Goal: Find specific page/section: Find specific page/section

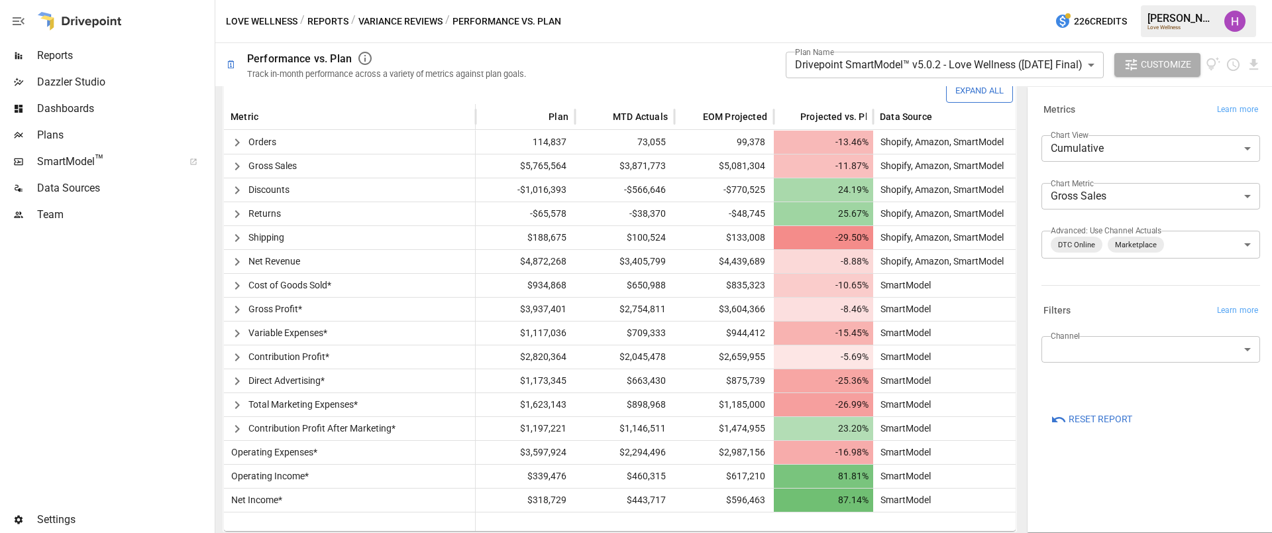
scroll to position [324, 0]
click at [44, 138] on span "Plans" at bounding box center [124, 135] width 175 height 16
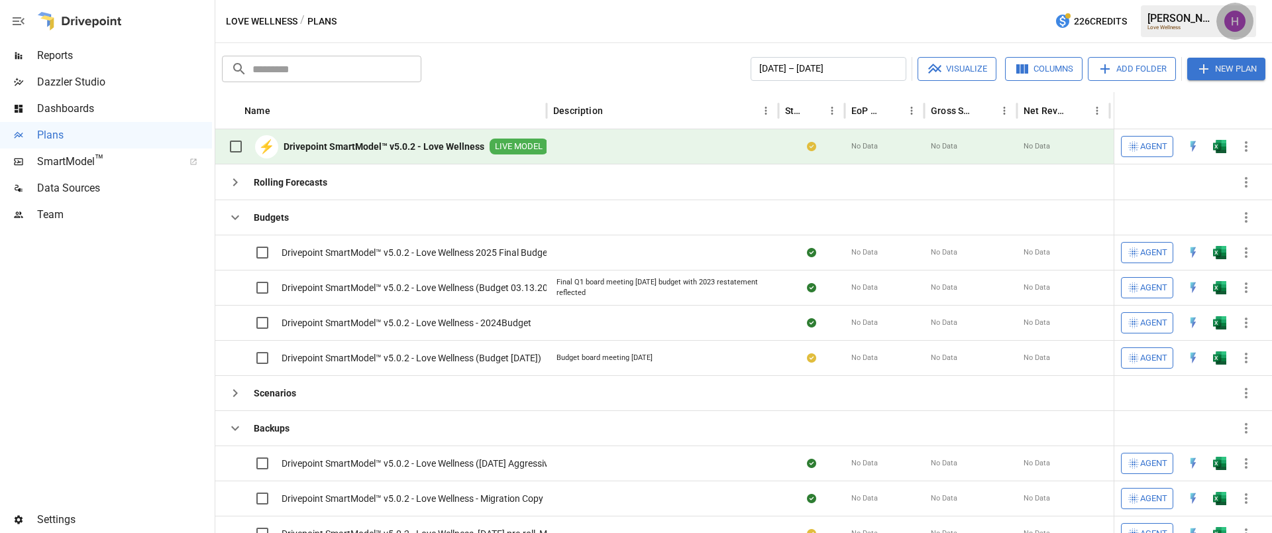
click at [1242, 19] on img "Harry Antonio" at bounding box center [1234, 21] width 21 height 21
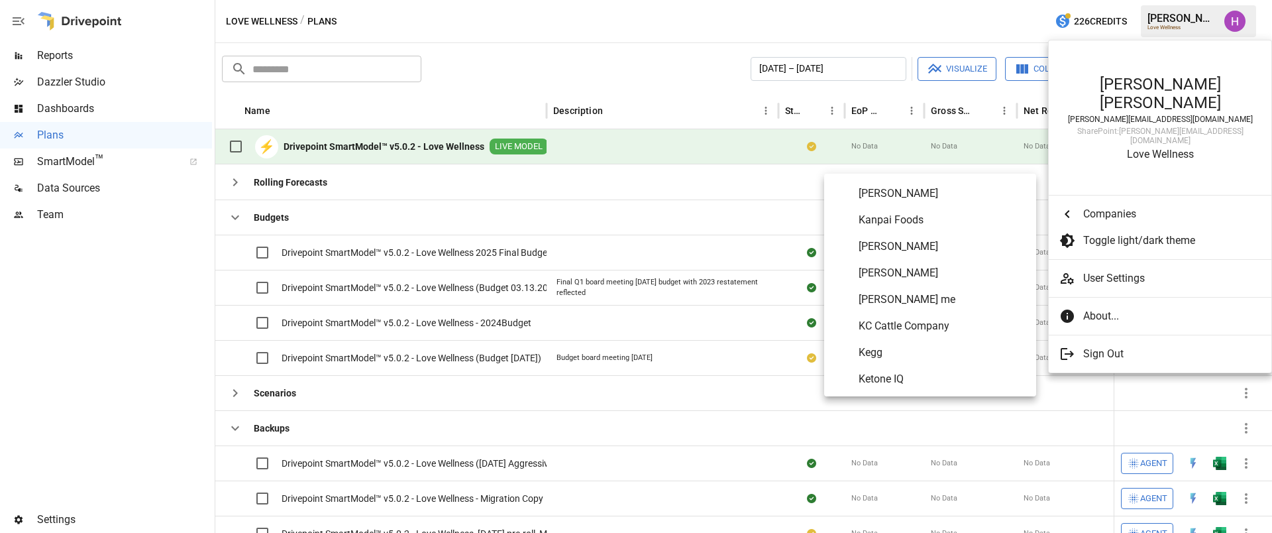
scroll to position [3905, 0]
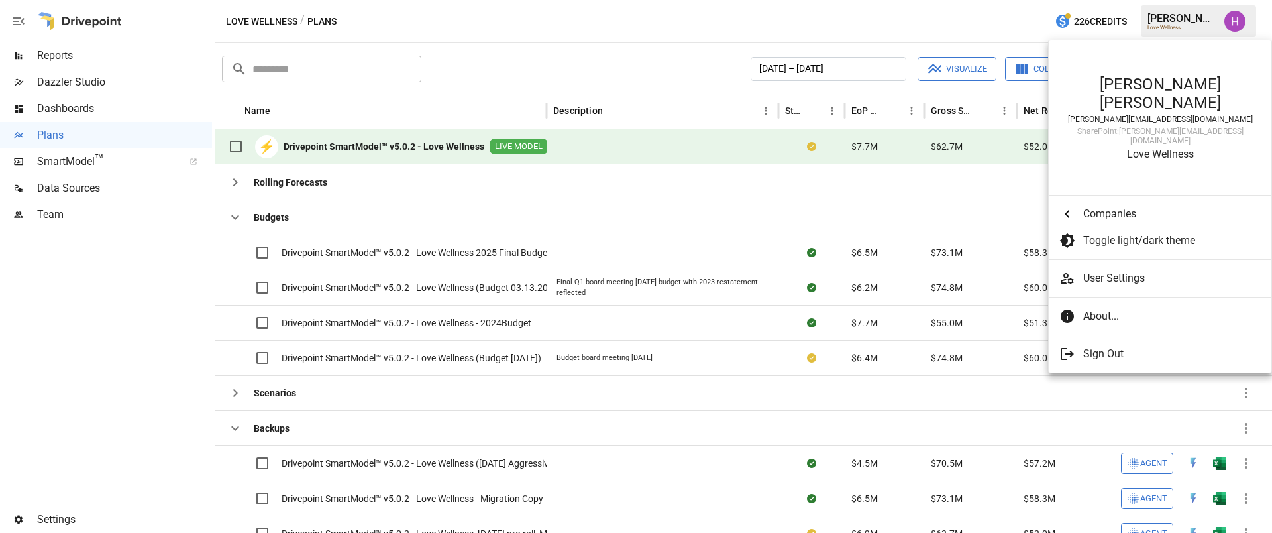
click at [649, 30] on div at bounding box center [636, 266] width 1272 height 533
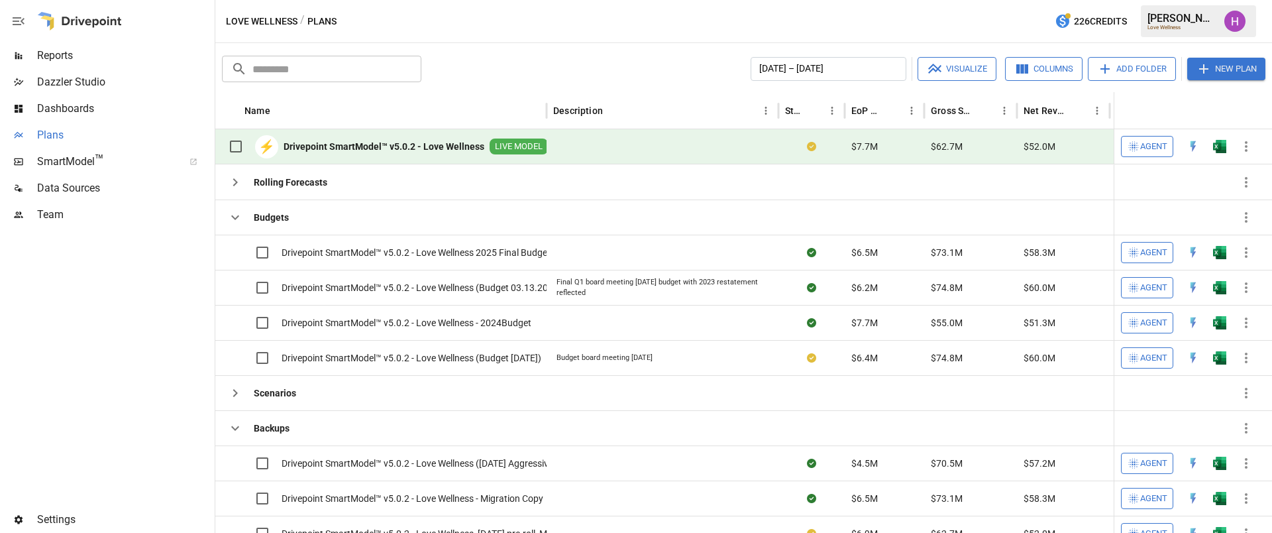
click at [50, 136] on span "Plans" at bounding box center [124, 135] width 175 height 16
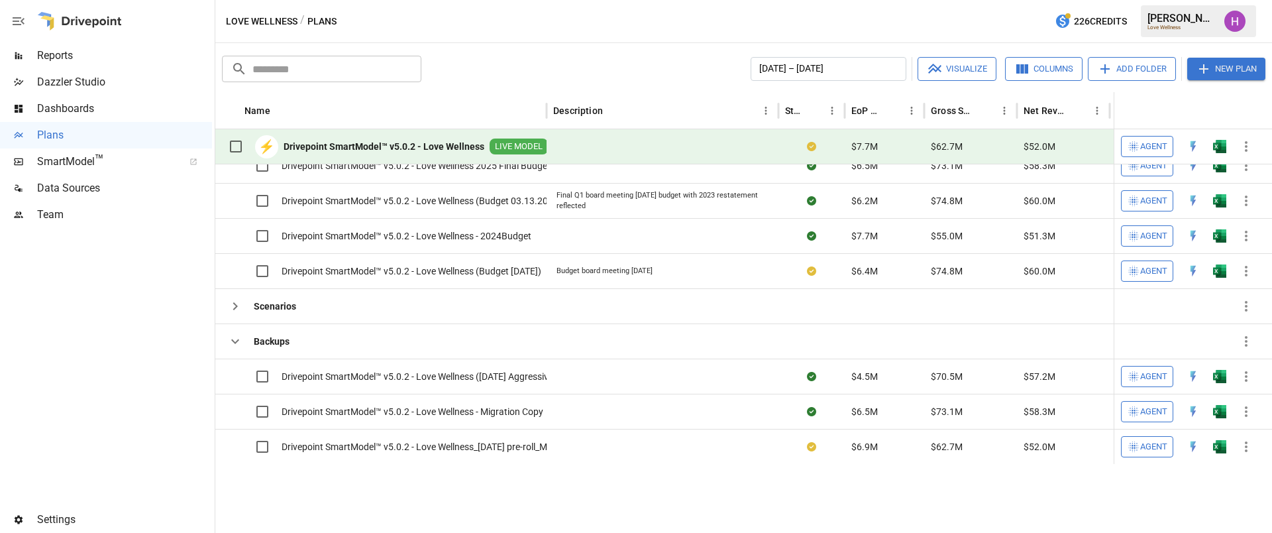
scroll to position [0, 0]
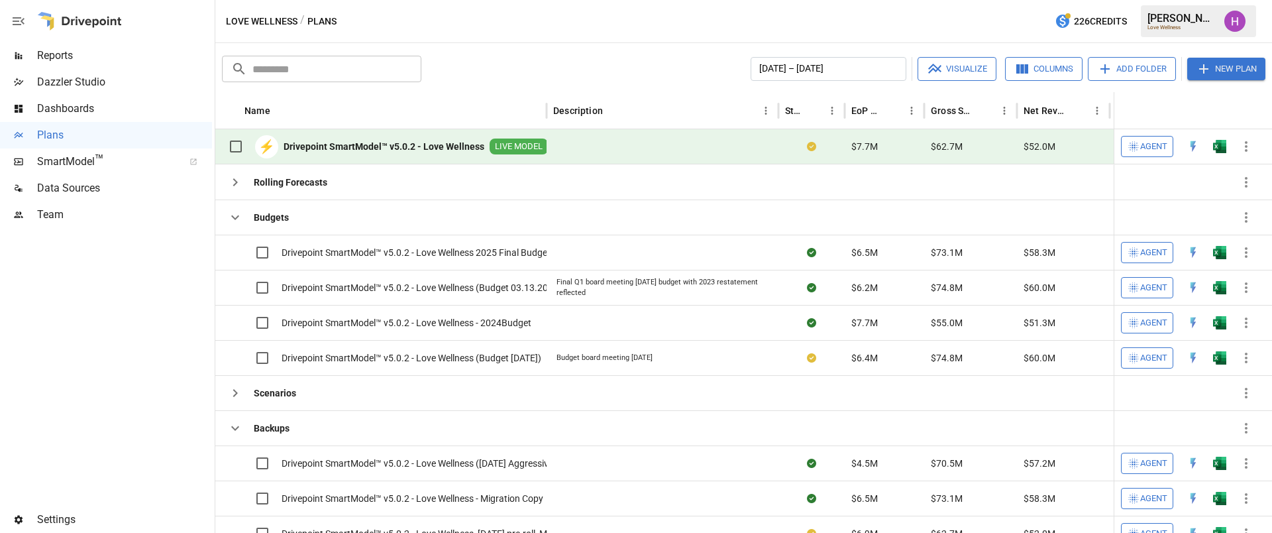
click at [142, 312] on div at bounding box center [106, 367] width 212 height 278
click at [1233, 15] on img "Harry Antonio" at bounding box center [1234, 21] width 21 height 21
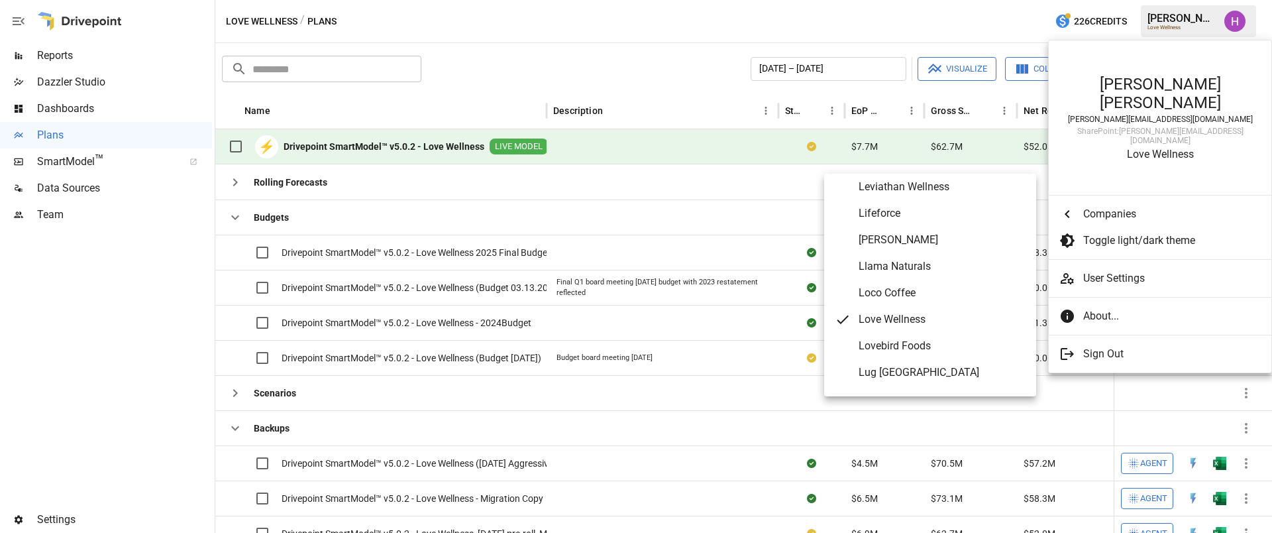
scroll to position [4427, 0]
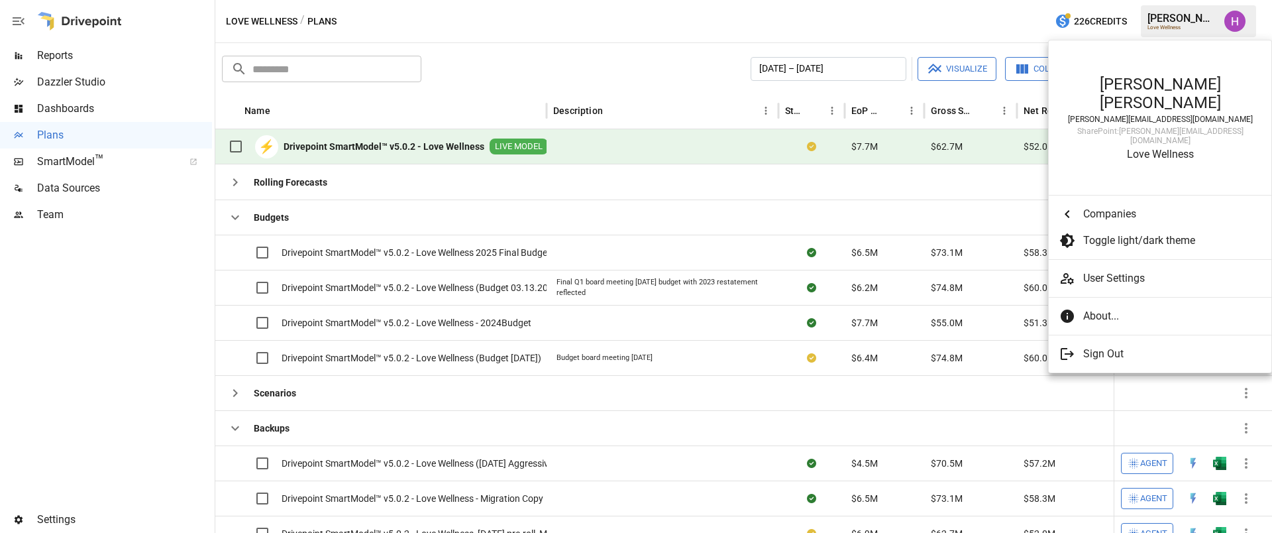
click at [150, 326] on div at bounding box center [636, 266] width 1272 height 533
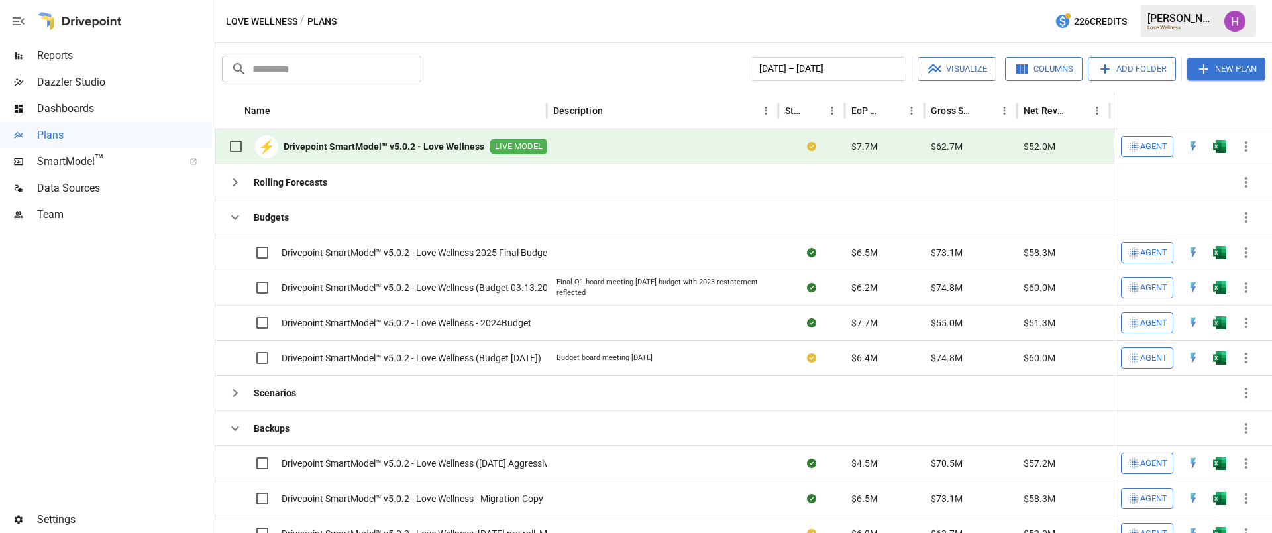
click at [129, 352] on div at bounding box center [106, 367] width 212 height 278
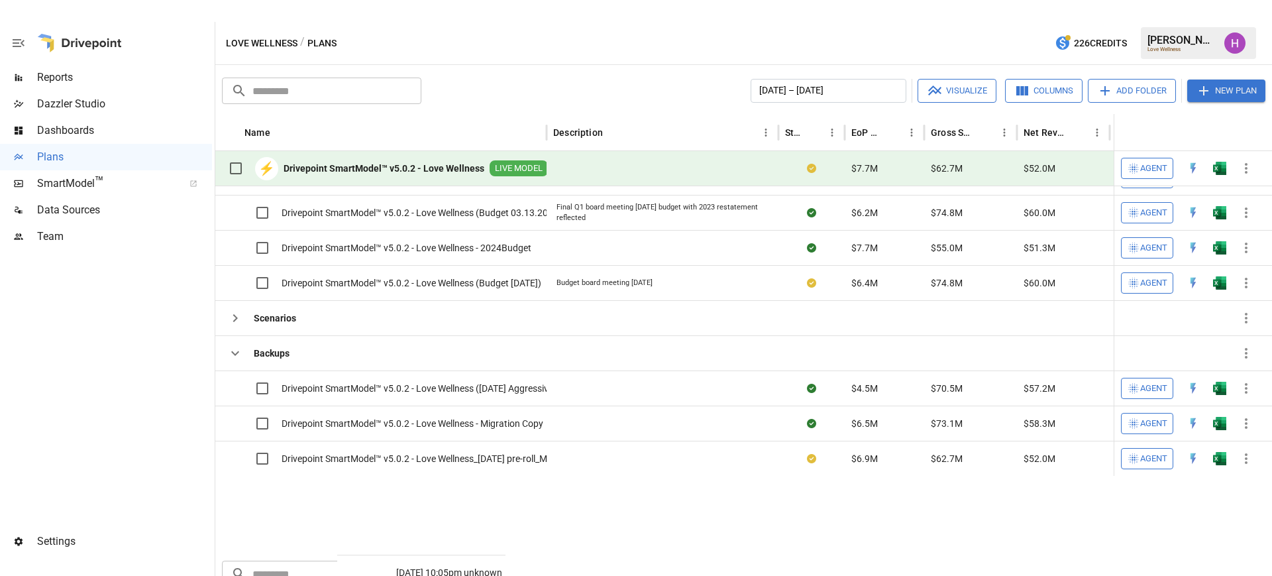
scroll to position [0, 0]
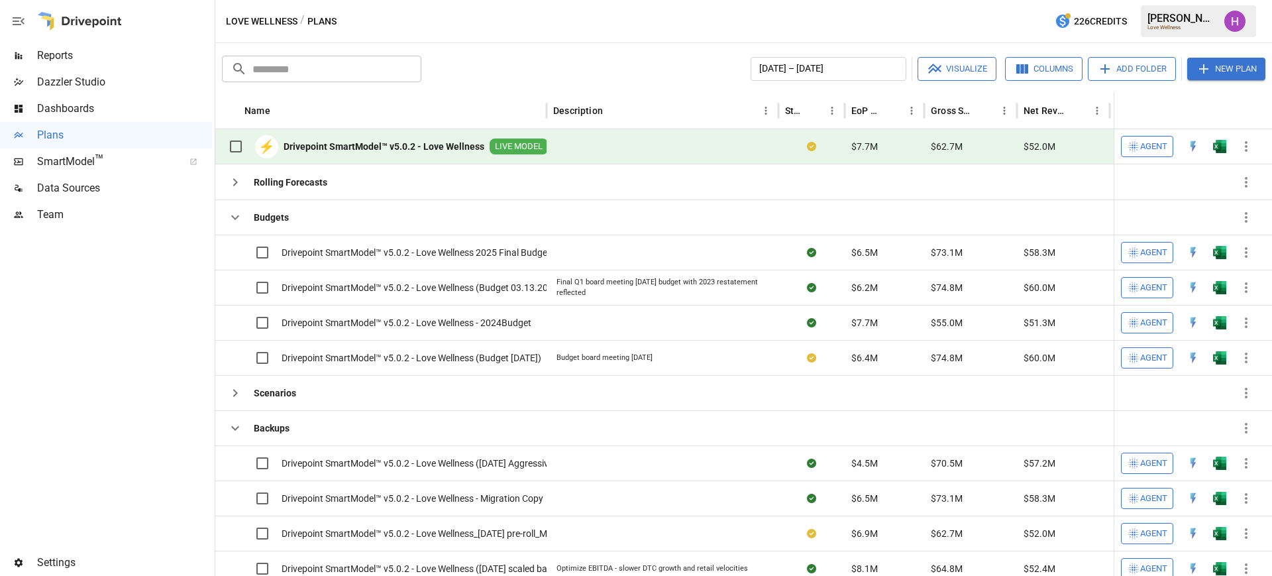
click at [128, 347] on div at bounding box center [106, 388] width 212 height 321
